Goal: Use online tool/utility: Utilize a website feature to perform a specific function

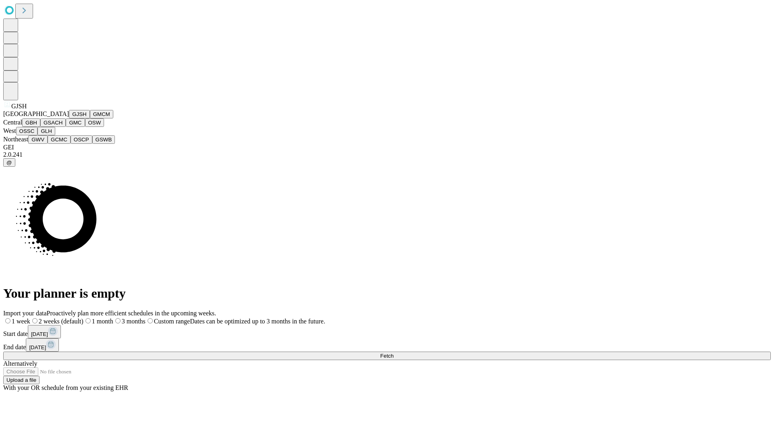
click at [69, 119] on button "GJSH" at bounding box center [79, 114] width 21 height 8
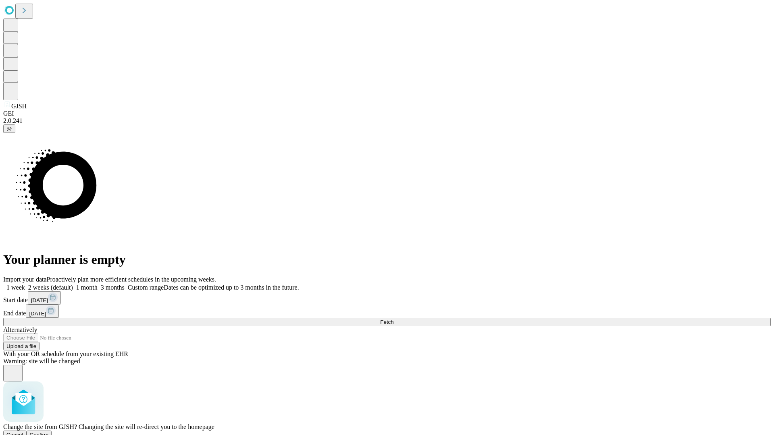
click at [49, 432] on span "Confirm" at bounding box center [39, 435] width 19 height 6
click at [25, 284] on label "1 week" at bounding box center [14, 287] width 22 height 7
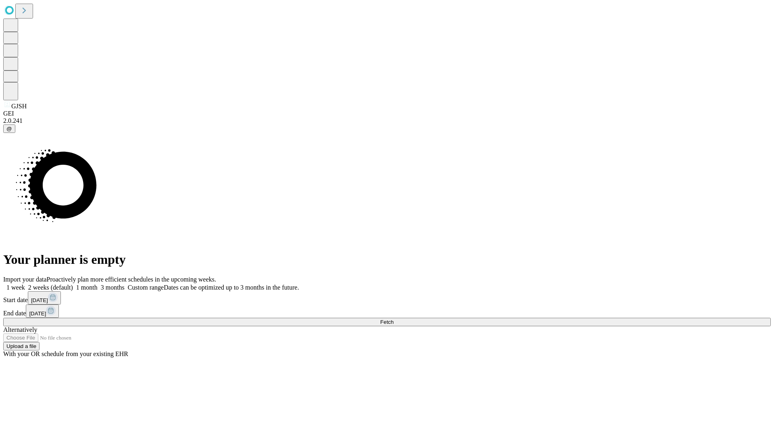
click at [393, 319] on span "Fetch" at bounding box center [386, 322] width 13 height 6
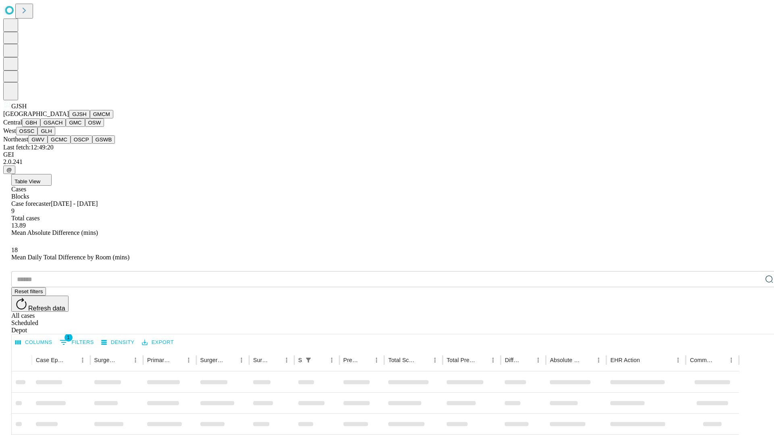
click at [90, 119] on button "GMCM" at bounding box center [101, 114] width 23 height 8
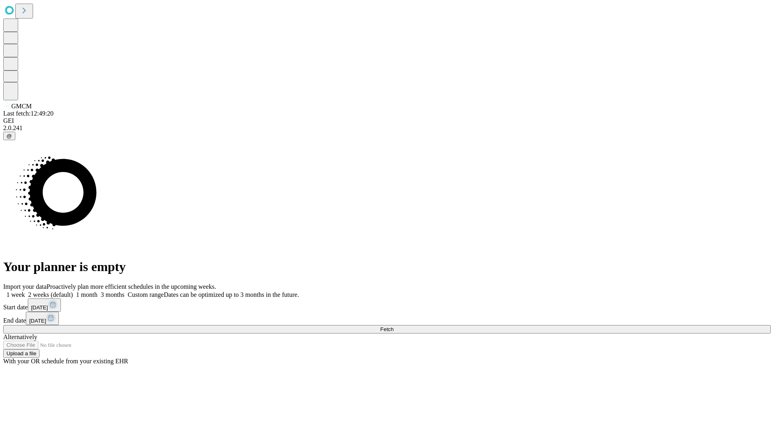
click at [25, 291] on label "1 week" at bounding box center [14, 294] width 22 height 7
click at [393, 326] on span "Fetch" at bounding box center [386, 329] width 13 height 6
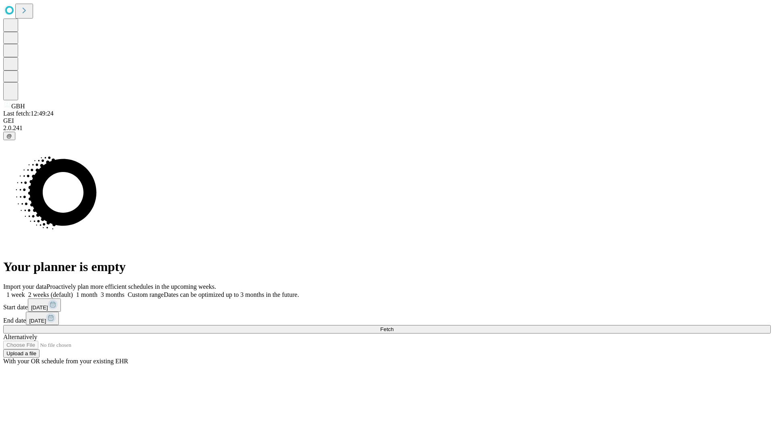
click at [25, 291] on label "1 week" at bounding box center [14, 294] width 22 height 7
click at [393, 326] on span "Fetch" at bounding box center [386, 329] width 13 height 6
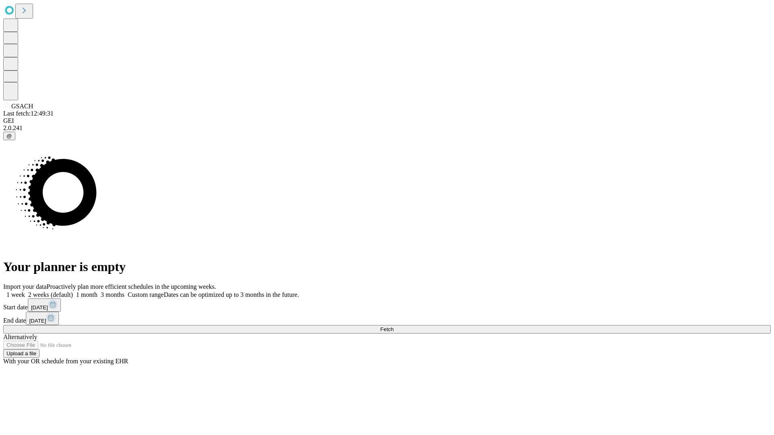
click at [25, 291] on label "1 week" at bounding box center [14, 294] width 22 height 7
click at [393, 326] on span "Fetch" at bounding box center [386, 329] width 13 height 6
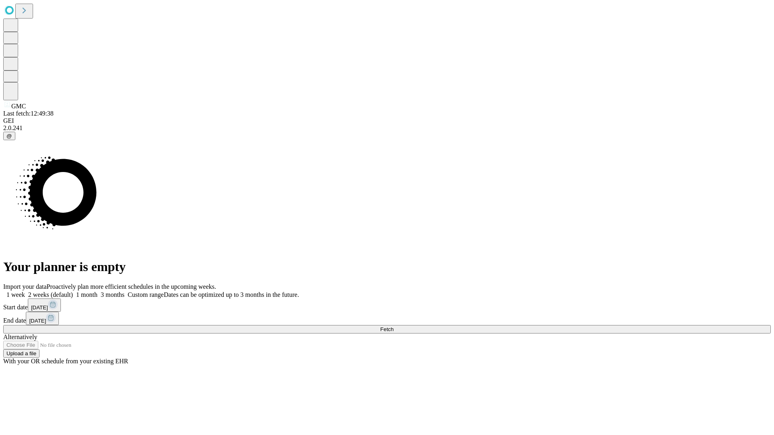
click at [393, 326] on span "Fetch" at bounding box center [386, 329] width 13 height 6
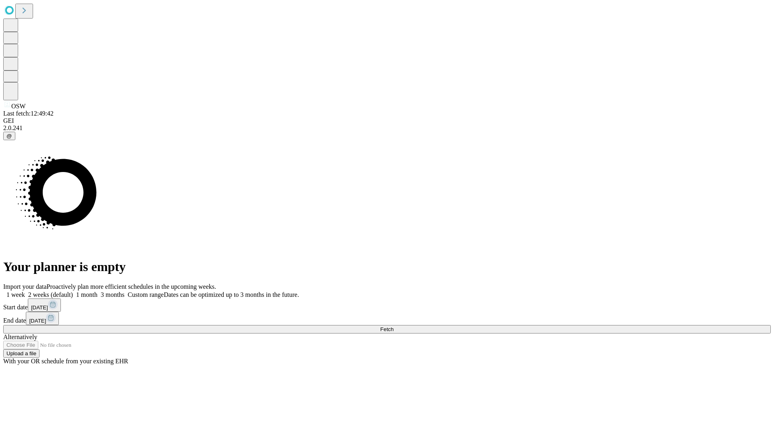
click at [25, 291] on label "1 week" at bounding box center [14, 294] width 22 height 7
click at [393, 326] on span "Fetch" at bounding box center [386, 329] width 13 height 6
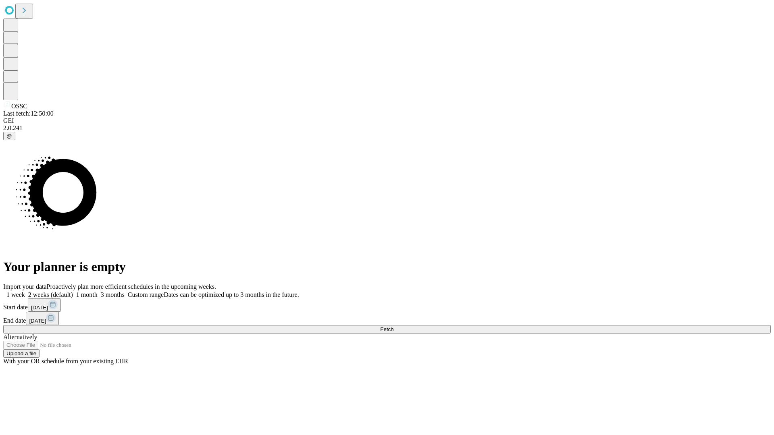
click at [25, 291] on label "1 week" at bounding box center [14, 294] width 22 height 7
click at [393, 326] on span "Fetch" at bounding box center [386, 329] width 13 height 6
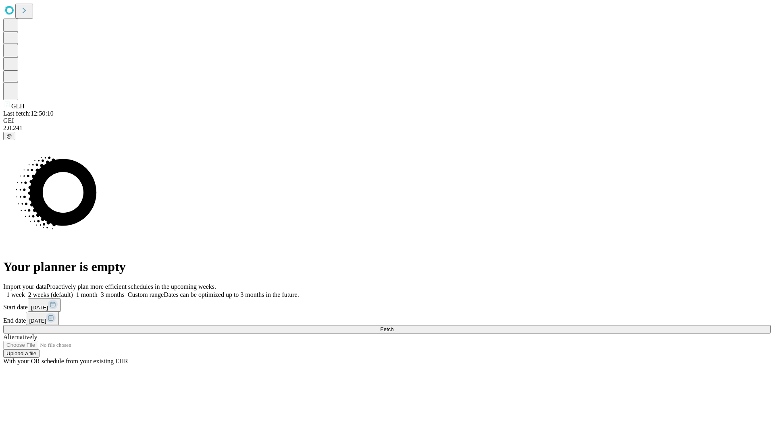
click at [25, 291] on label "1 week" at bounding box center [14, 294] width 22 height 7
click at [393, 326] on span "Fetch" at bounding box center [386, 329] width 13 height 6
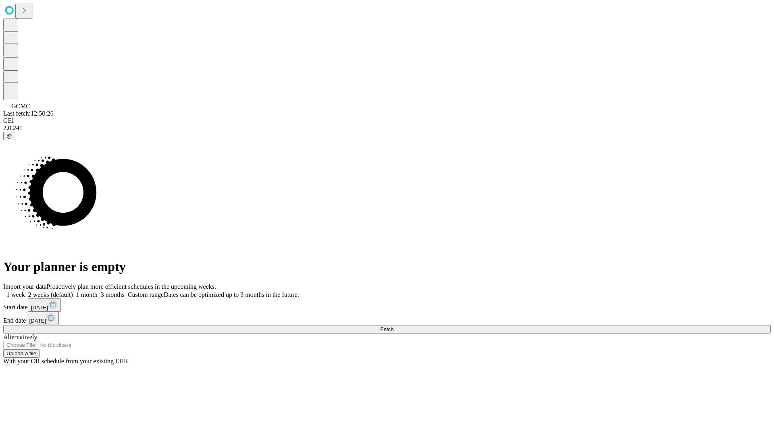
click at [25, 291] on label "1 week" at bounding box center [14, 294] width 22 height 7
click at [393, 326] on span "Fetch" at bounding box center [386, 329] width 13 height 6
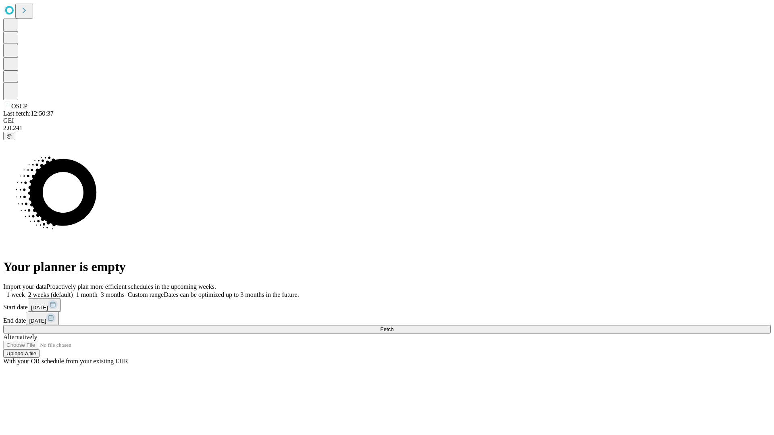
click at [25, 291] on label "1 week" at bounding box center [14, 294] width 22 height 7
click at [393, 326] on span "Fetch" at bounding box center [386, 329] width 13 height 6
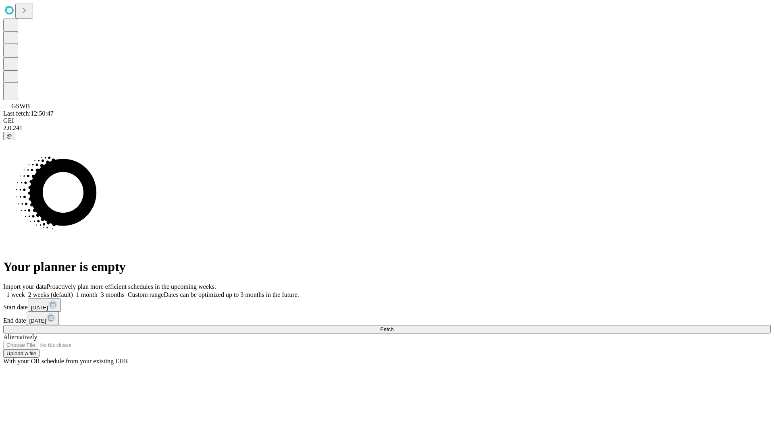
click at [25, 291] on label "1 week" at bounding box center [14, 294] width 22 height 7
click at [393, 326] on span "Fetch" at bounding box center [386, 329] width 13 height 6
